Goal: Task Accomplishment & Management: Complete application form

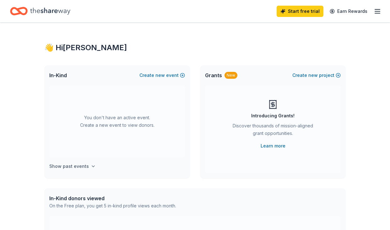
click at [88, 163] on button "Show past events" at bounding box center [72, 167] width 47 height 8
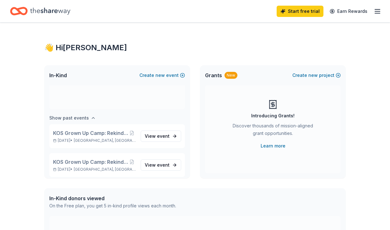
scroll to position [52, 0]
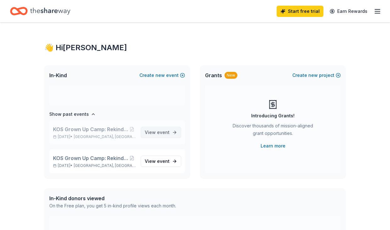
click at [167, 136] on span "View event" at bounding box center [157, 133] width 25 height 8
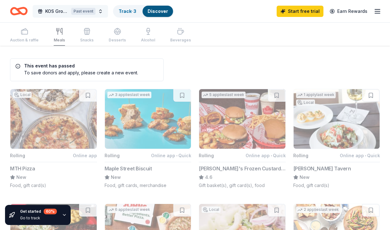
click at [84, 11] on div "Past event" at bounding box center [83, 11] width 24 height 7
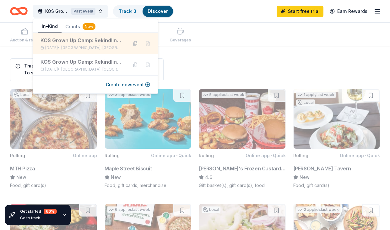
click at [136, 44] on button at bounding box center [135, 44] width 10 height 10
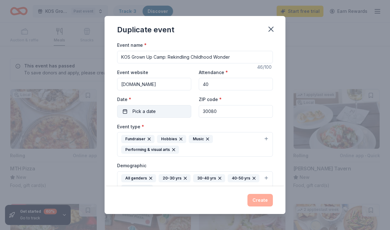
click at [149, 109] on span "Pick a date" at bounding box center [144, 112] width 23 height 8
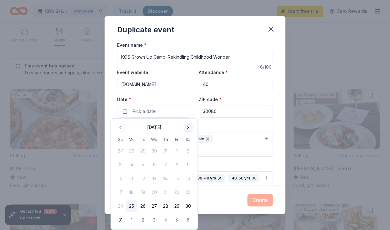
click at [190, 128] on button "Go to next month" at bounding box center [188, 127] width 9 height 9
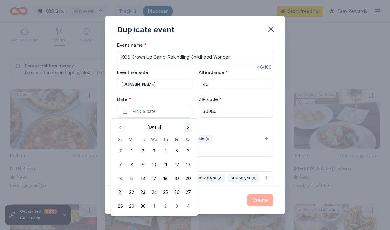
click at [190, 128] on button "Go to next month" at bounding box center [188, 127] width 9 height 9
click at [188, 196] on button "25" at bounding box center [188, 192] width 11 height 11
click at [277, 130] on div "Event name * KOS Grown Up Camp: Rekindling Childhood Wonder 46 /100 Event websi…" at bounding box center [195, 113] width 181 height 145
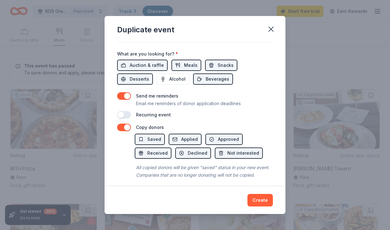
scroll to position [236, 0]
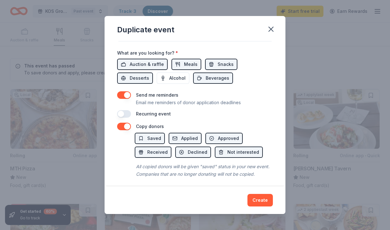
click at [128, 124] on button "button" at bounding box center [124, 127] width 14 height 8
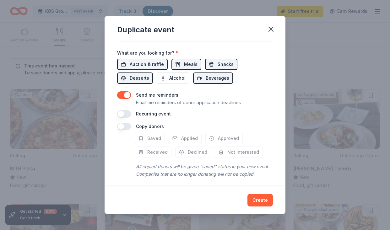
click at [127, 92] on button "button" at bounding box center [124, 95] width 14 height 8
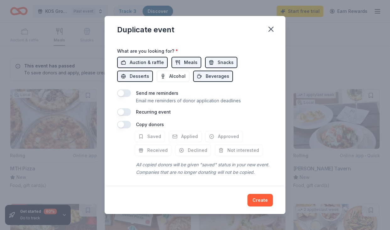
scroll to position [238, 0]
click at [256, 203] on button "Create" at bounding box center [260, 200] width 25 height 13
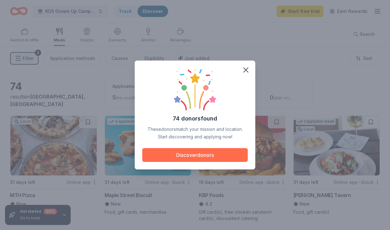
click at [215, 151] on button "Discover donors" at bounding box center [195, 155] width 106 height 14
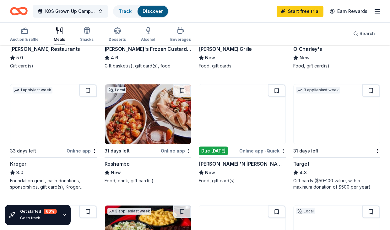
scroll to position [267, 0]
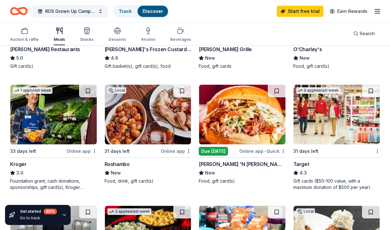
click at [234, 123] on img at bounding box center [242, 115] width 86 height 60
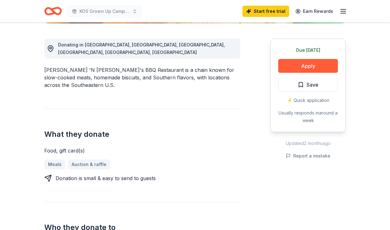
scroll to position [187, 0]
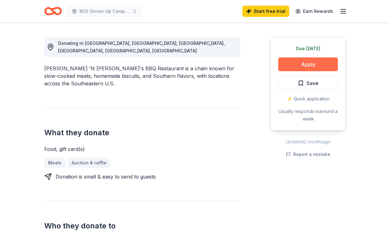
click at [311, 58] on button "Apply" at bounding box center [308, 65] width 60 height 14
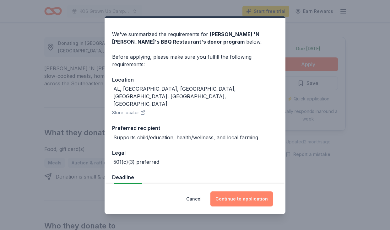
scroll to position [16, 0]
click at [233, 197] on button "Continue to application" at bounding box center [242, 199] width 63 height 15
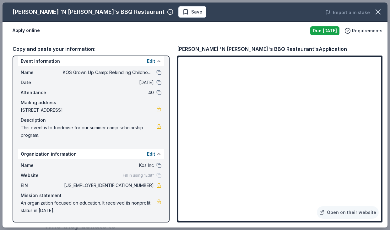
scroll to position [5, 0]
